Goal: Navigation & Orientation: Understand site structure

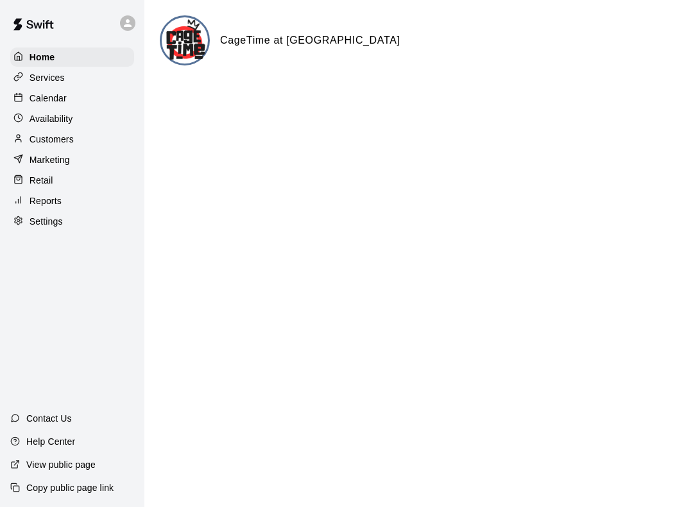
click at [60, 105] on p "Calendar" at bounding box center [48, 98] width 37 height 13
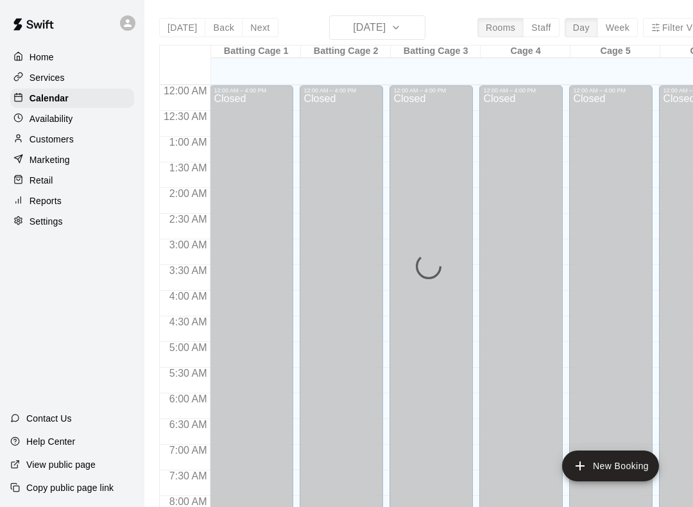
scroll to position [745, 0]
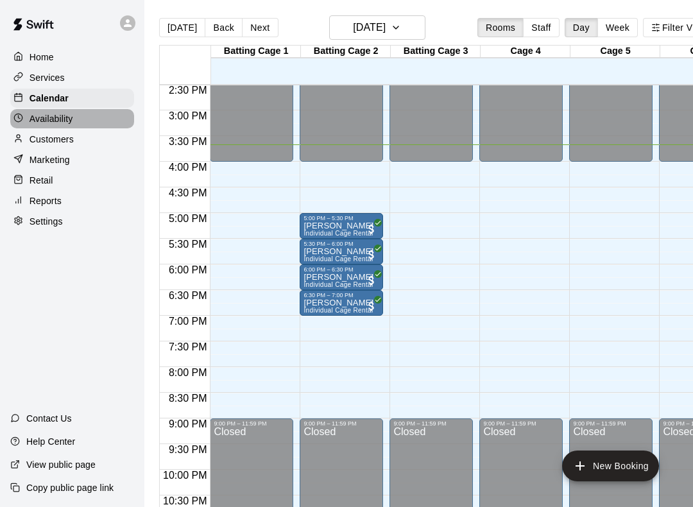
click at [107, 126] on div "Availability" at bounding box center [72, 118] width 124 height 19
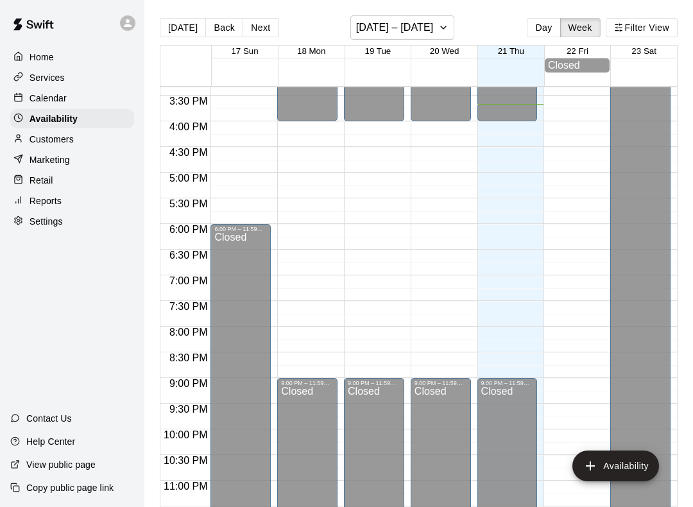
scroll to position [787, 0]
click at [105, 126] on div "Availability" at bounding box center [72, 118] width 124 height 19
click at [95, 166] on div "Marketing" at bounding box center [72, 159] width 124 height 19
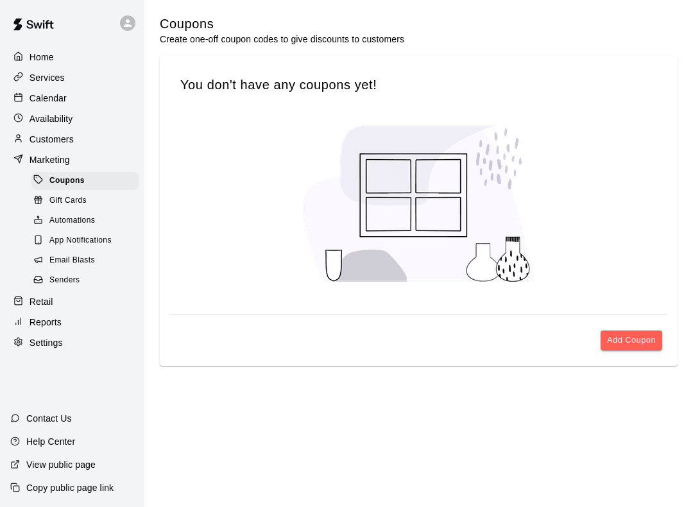
click at [101, 137] on div "Customers" at bounding box center [72, 139] width 124 height 19
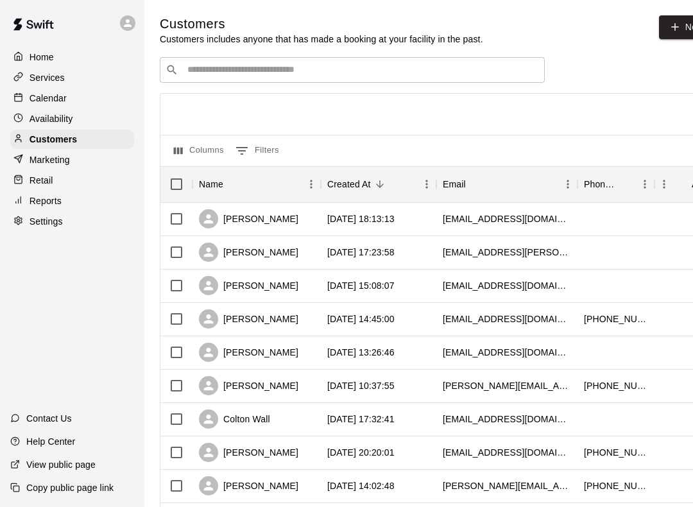
click at [110, 109] on div "Availability" at bounding box center [72, 118] width 124 height 19
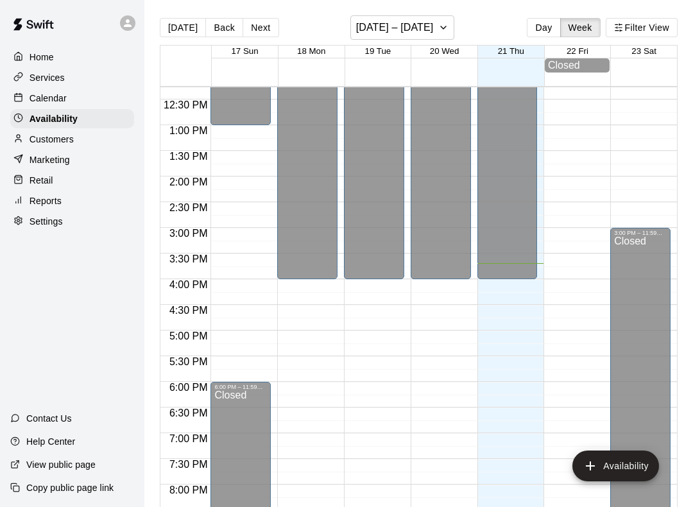
scroll to position [629, 0]
click at [87, 76] on div "Services" at bounding box center [72, 77] width 124 height 19
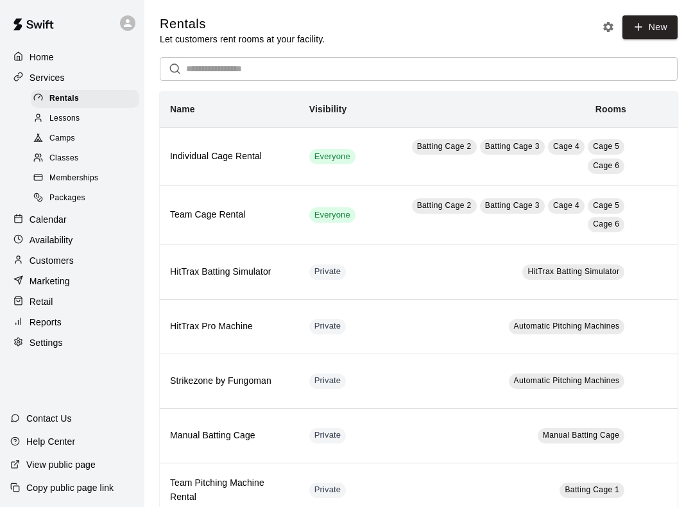
click at [92, 64] on div "Home" at bounding box center [72, 56] width 124 height 19
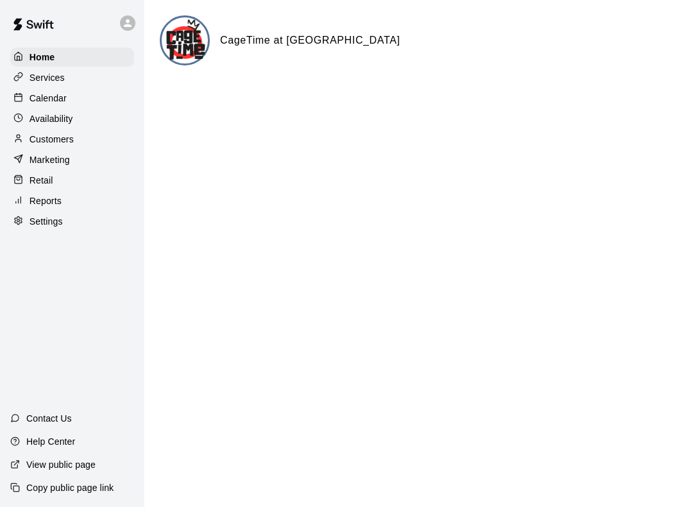
click at [65, 216] on div "Settings" at bounding box center [72, 221] width 124 height 19
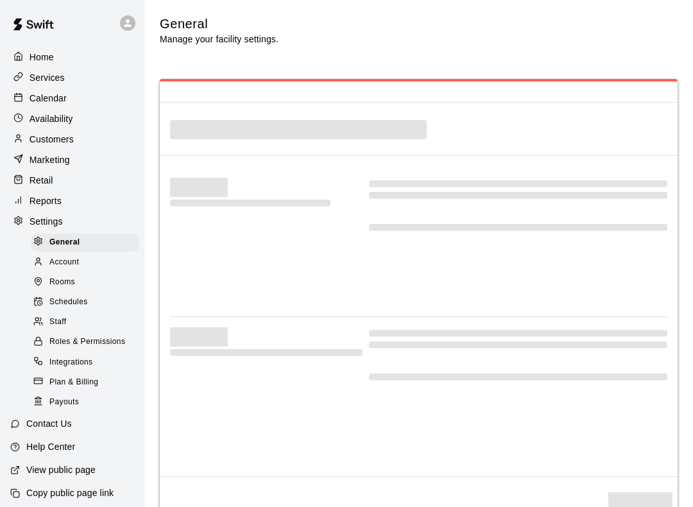
select select "**"
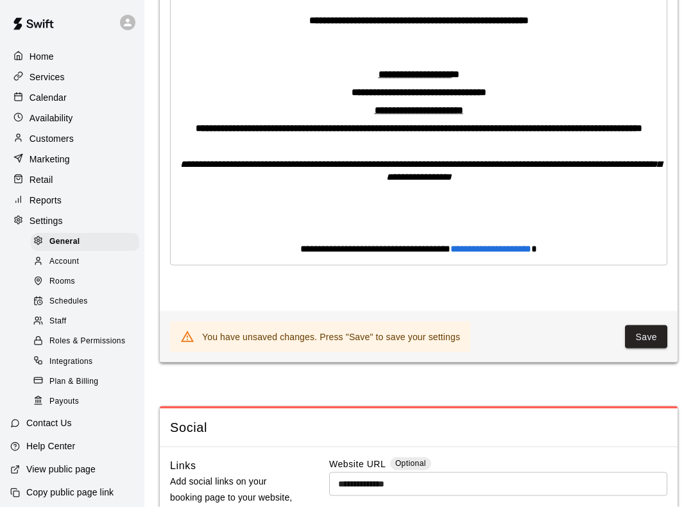
scroll to position [3465, 0]
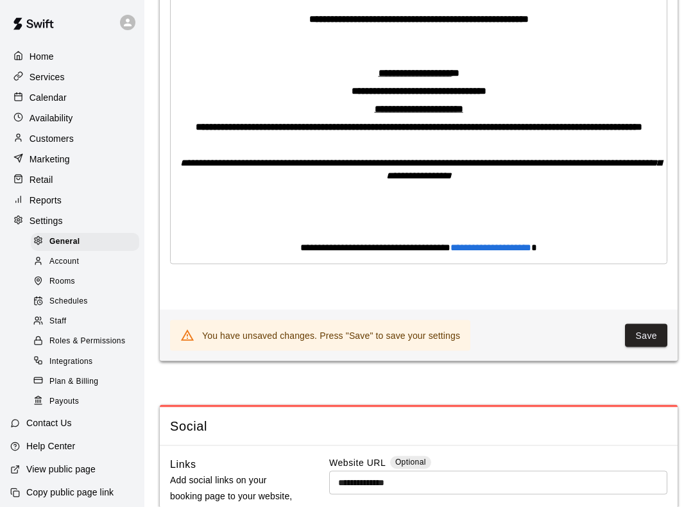
click at [108, 53] on div "Home" at bounding box center [72, 56] width 124 height 19
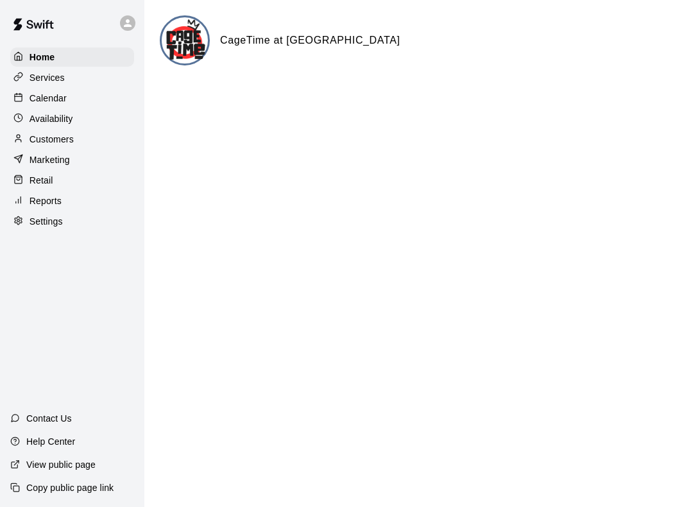
click at [74, 78] on div "Services" at bounding box center [72, 77] width 124 height 19
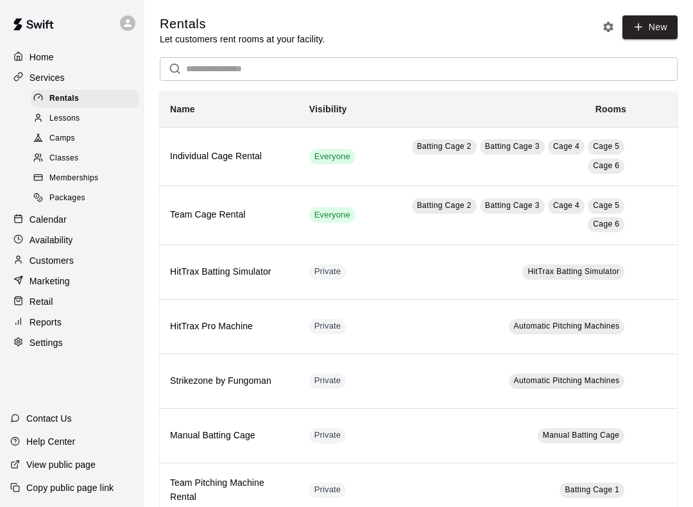
scroll to position [13, 0]
click at [74, 194] on div "Packages" at bounding box center [85, 198] width 108 height 18
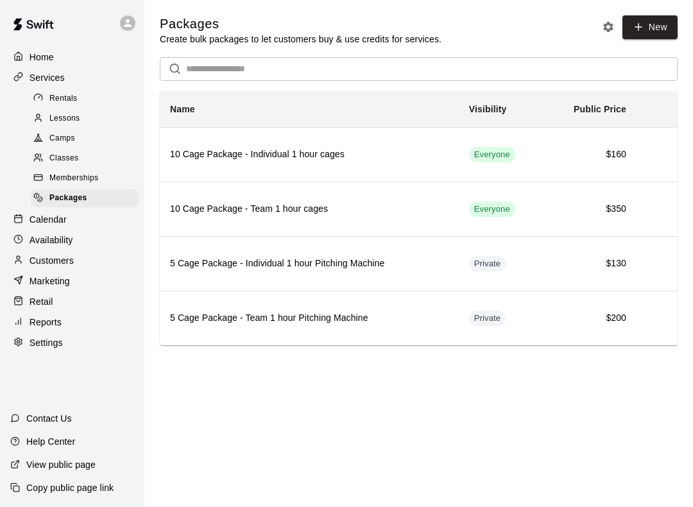
click at [95, 210] on div "Calendar" at bounding box center [72, 219] width 124 height 19
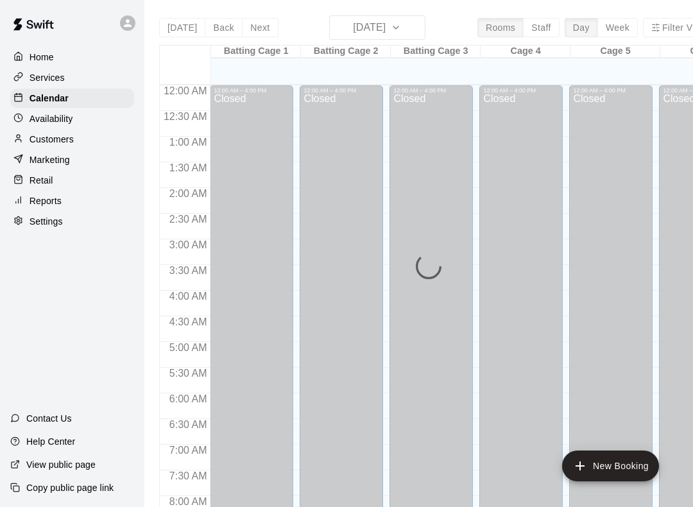
scroll to position [745, 0]
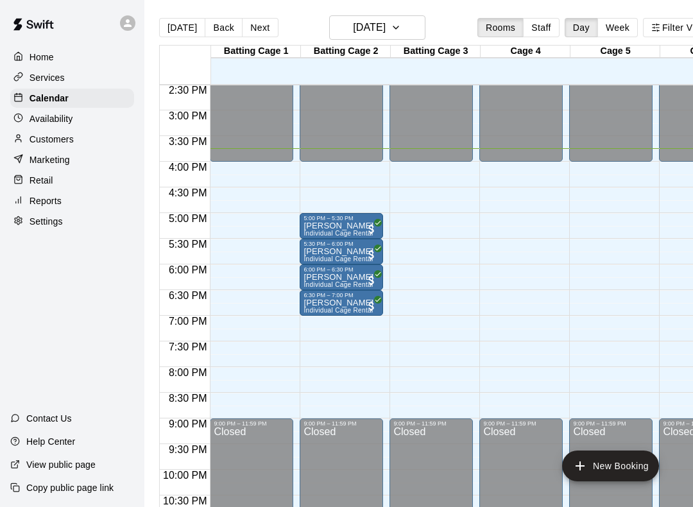
click at [82, 115] on div "Availability" at bounding box center [72, 118] width 124 height 19
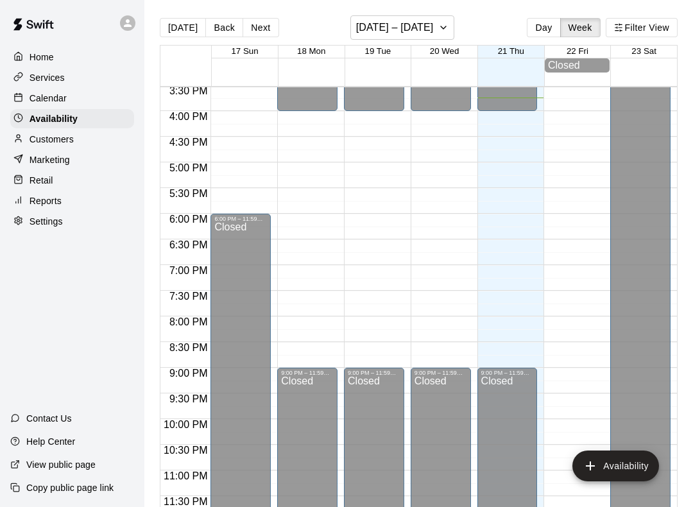
scroll to position [787, 0]
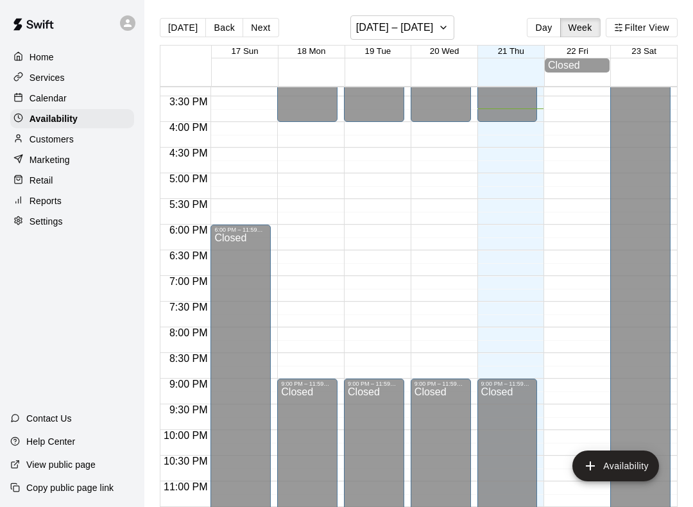
click at [81, 130] on div "Customers" at bounding box center [72, 139] width 124 height 19
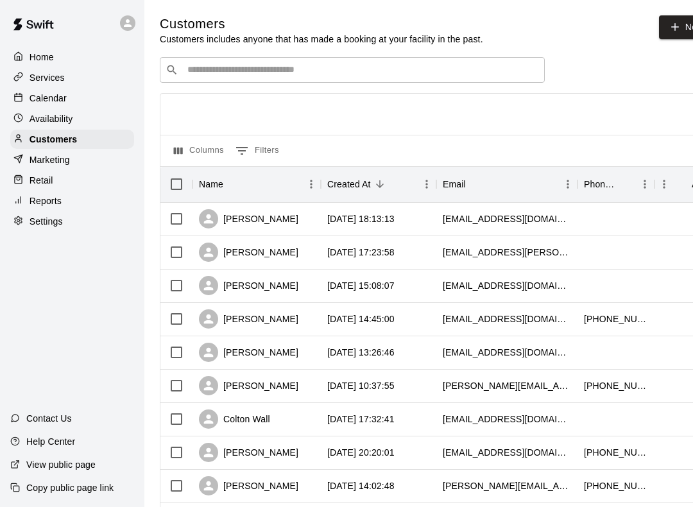
click at [78, 212] on div "Settings" at bounding box center [72, 221] width 124 height 19
select select "**"
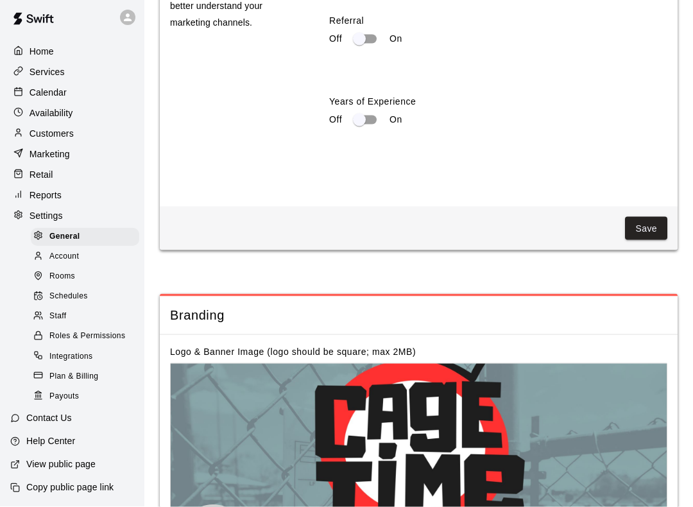
scroll to position [2379, 0]
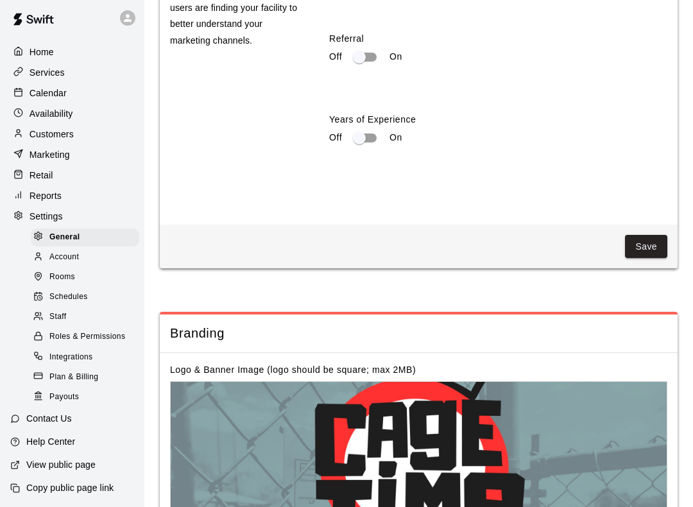
click at [108, 71] on div "Services" at bounding box center [72, 72] width 124 height 19
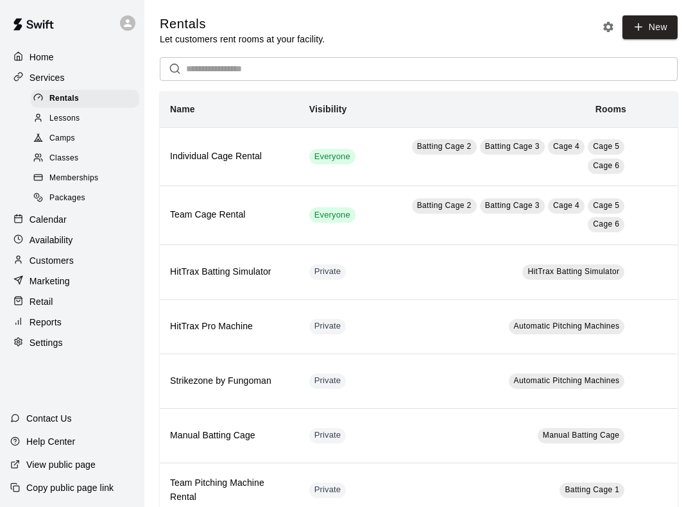
click at [98, 150] on div "Classes" at bounding box center [85, 159] width 108 height 18
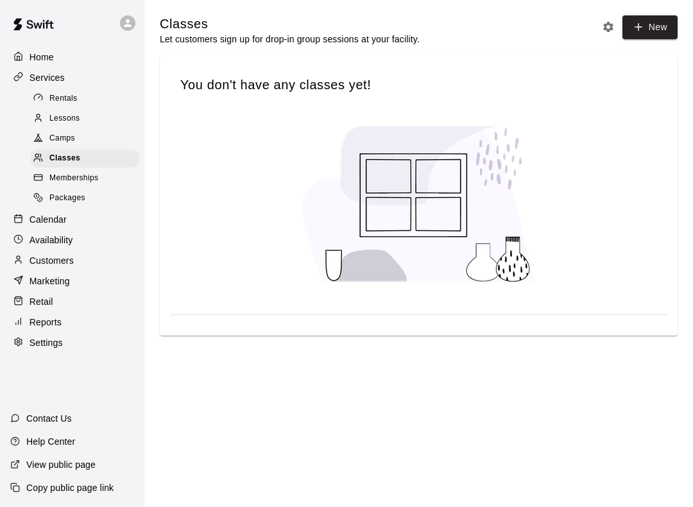
click at [84, 110] on div "Lessons" at bounding box center [85, 119] width 108 height 18
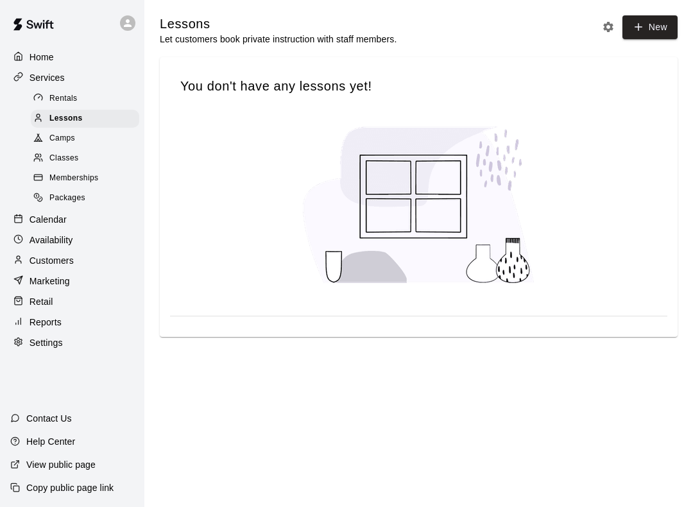
click at [198, 158] on div at bounding box center [418, 205] width 497 height 201
click at [92, 94] on div "Rentals" at bounding box center [85, 99] width 108 height 18
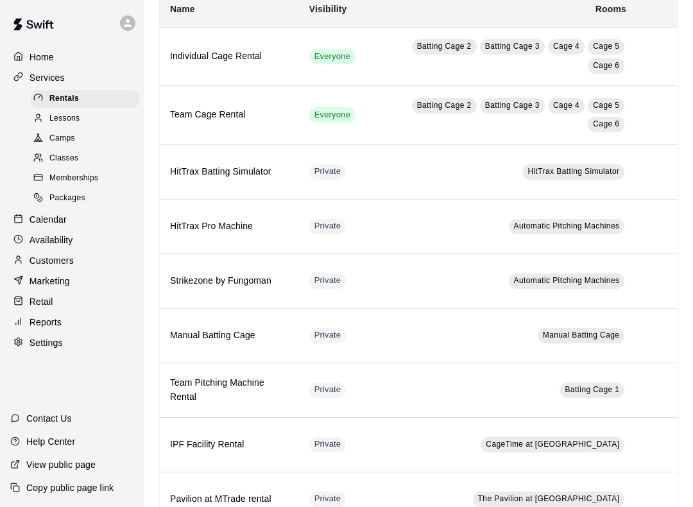
scroll to position [146, 0]
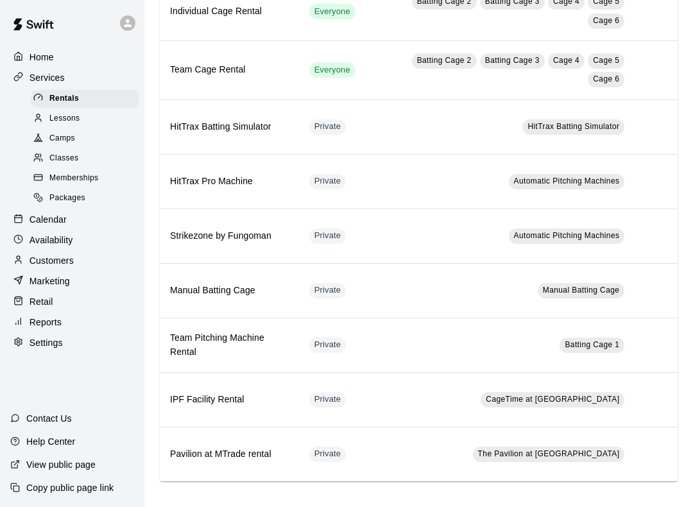
click at [109, 194] on div "Packages" at bounding box center [85, 198] width 108 height 18
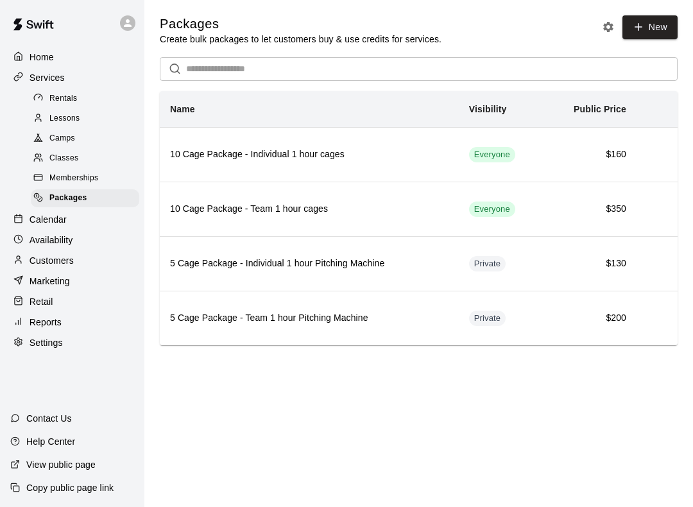
click at [89, 210] on div "Calendar" at bounding box center [72, 219] width 124 height 19
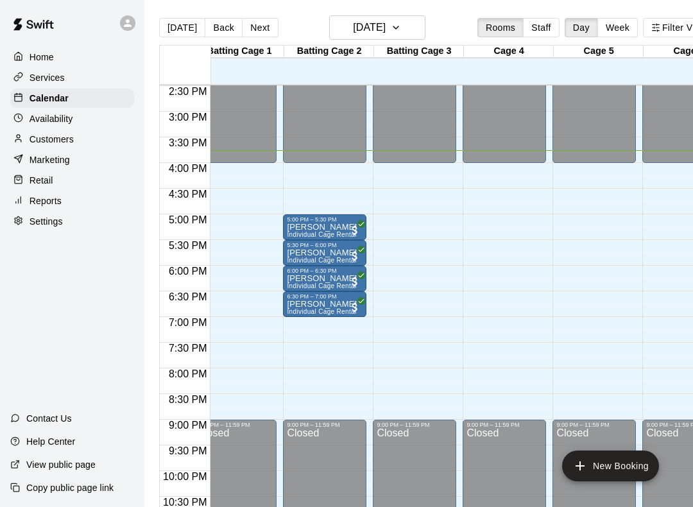
scroll to position [744, 19]
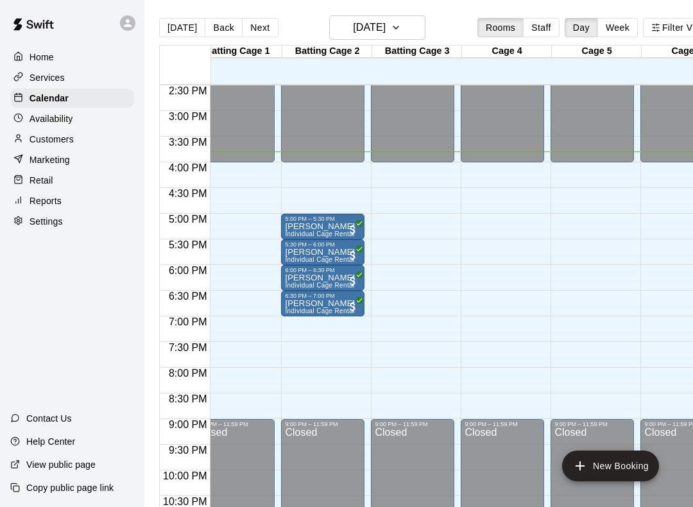
click at [108, 70] on div "Services" at bounding box center [72, 77] width 124 height 19
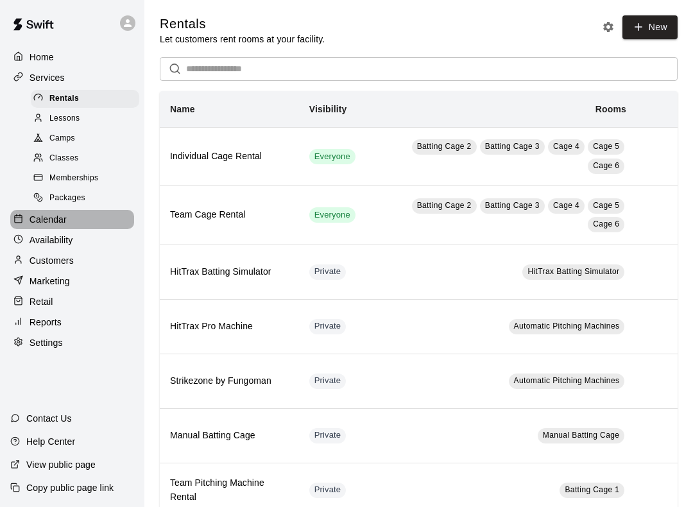
click at [92, 210] on div "Calendar" at bounding box center [72, 219] width 124 height 19
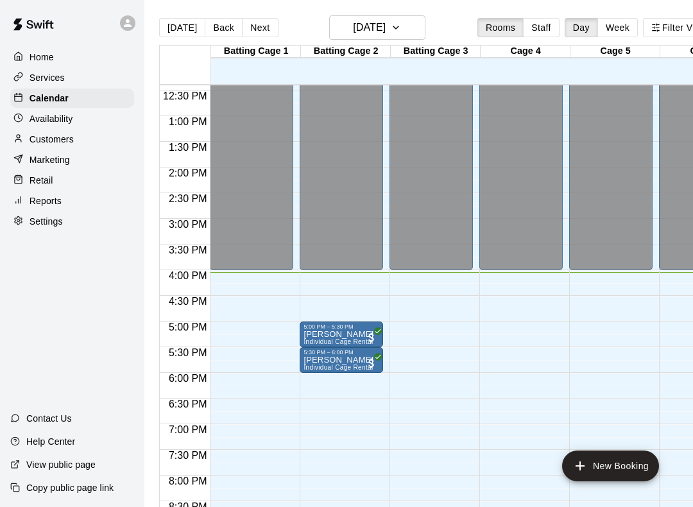
scroll to position [636, 0]
